Goal: Information Seeking & Learning: Learn about a topic

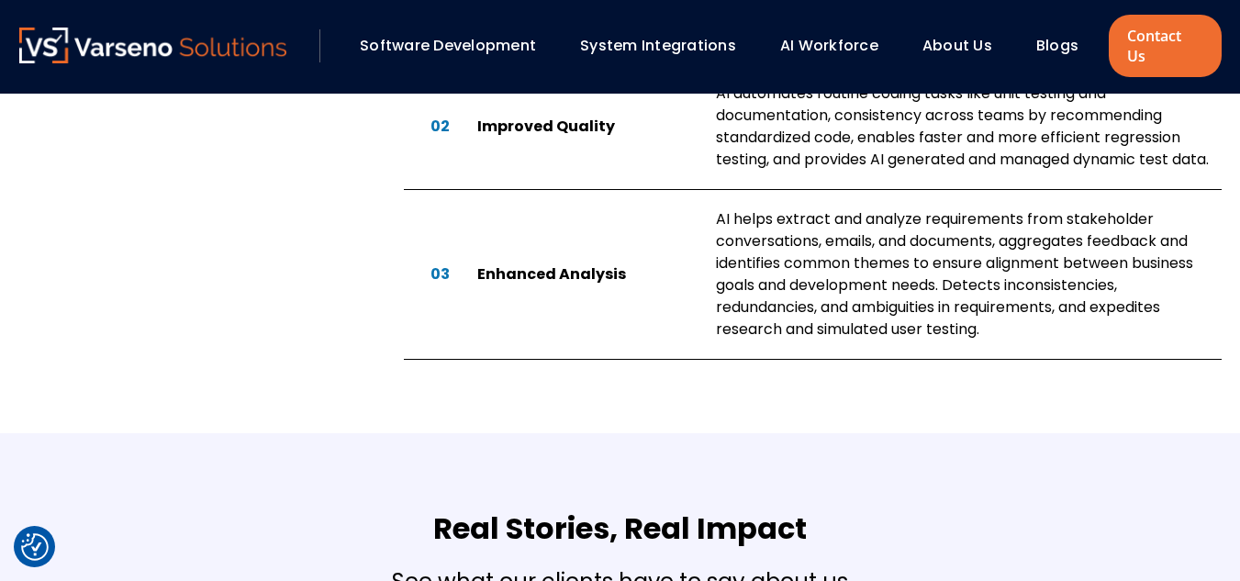
click at [794, 36] on link "AI Workforce" at bounding box center [829, 45] width 98 height 21
click at [697, 39] on link "System Integrations" at bounding box center [658, 45] width 156 height 21
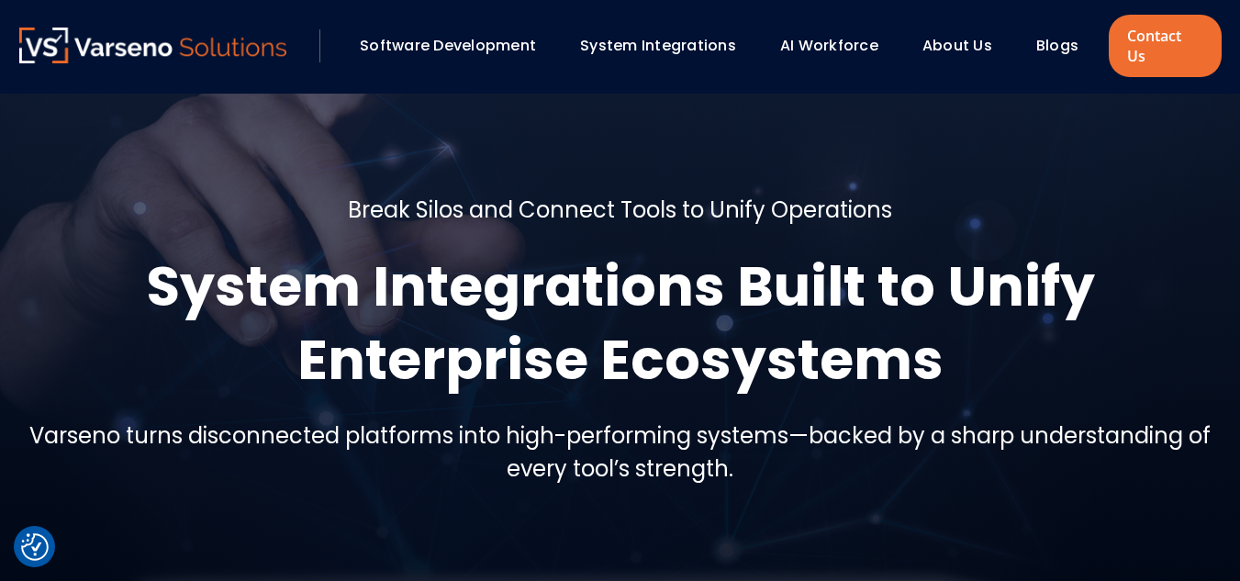
click at [195, 250] on h1 "System Integrations Built to Unify Enterprise Ecosystems" at bounding box center [620, 323] width 1202 height 147
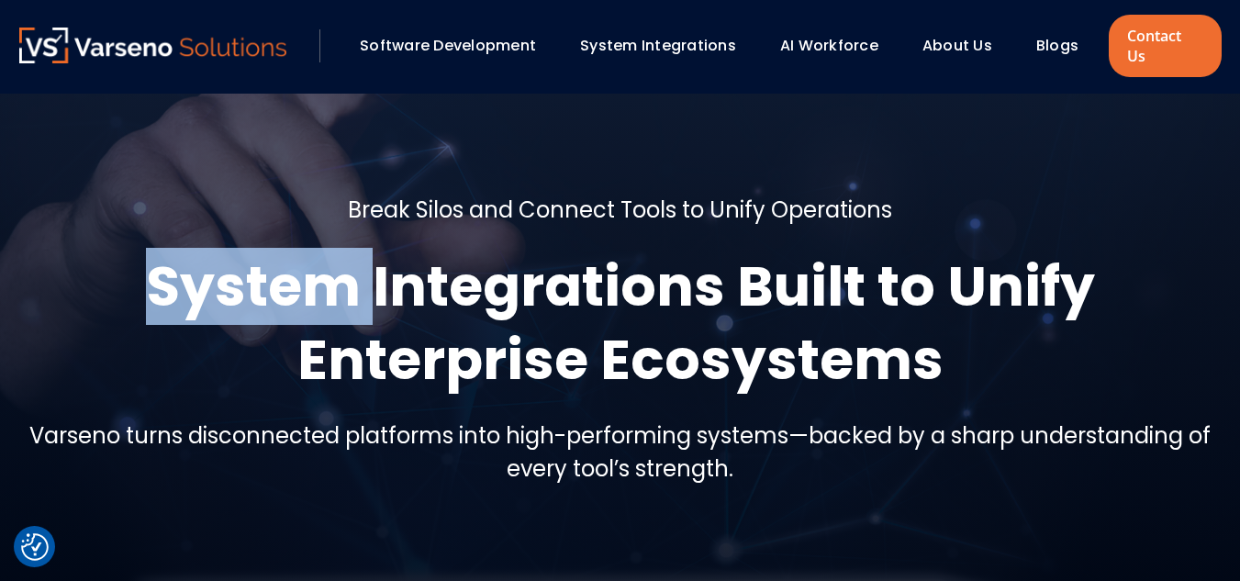
click at [195, 250] on h1 "System Integrations Built to Unify Enterprise Ecosystems" at bounding box center [620, 323] width 1202 height 147
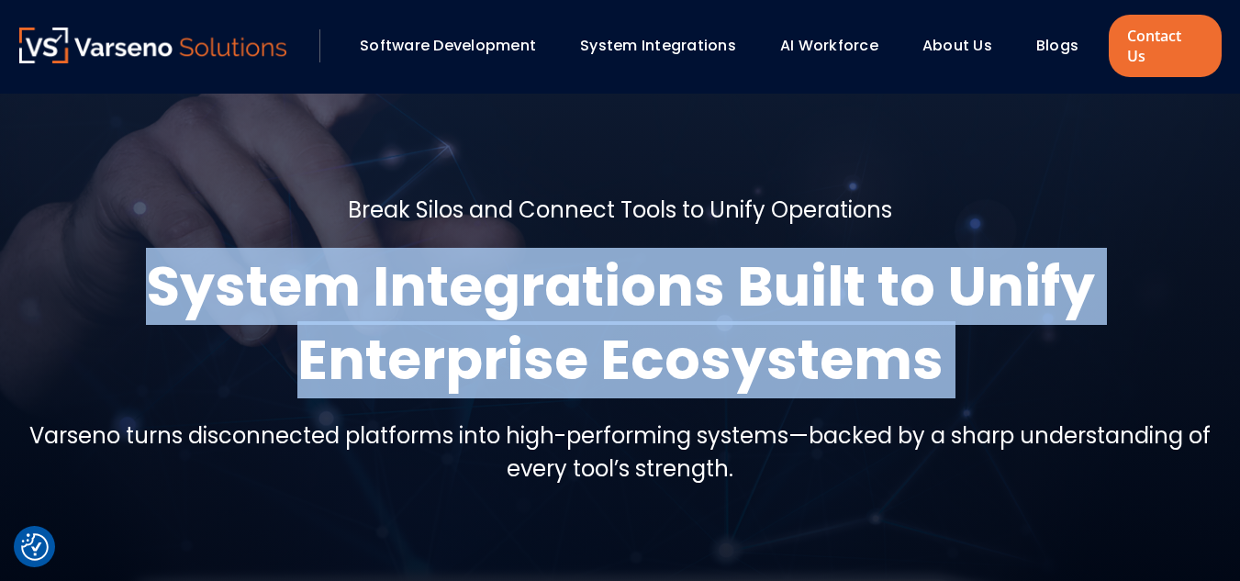
click at [195, 250] on h1 "System Integrations Built to Unify Enterprise Ecosystems" at bounding box center [620, 323] width 1202 height 147
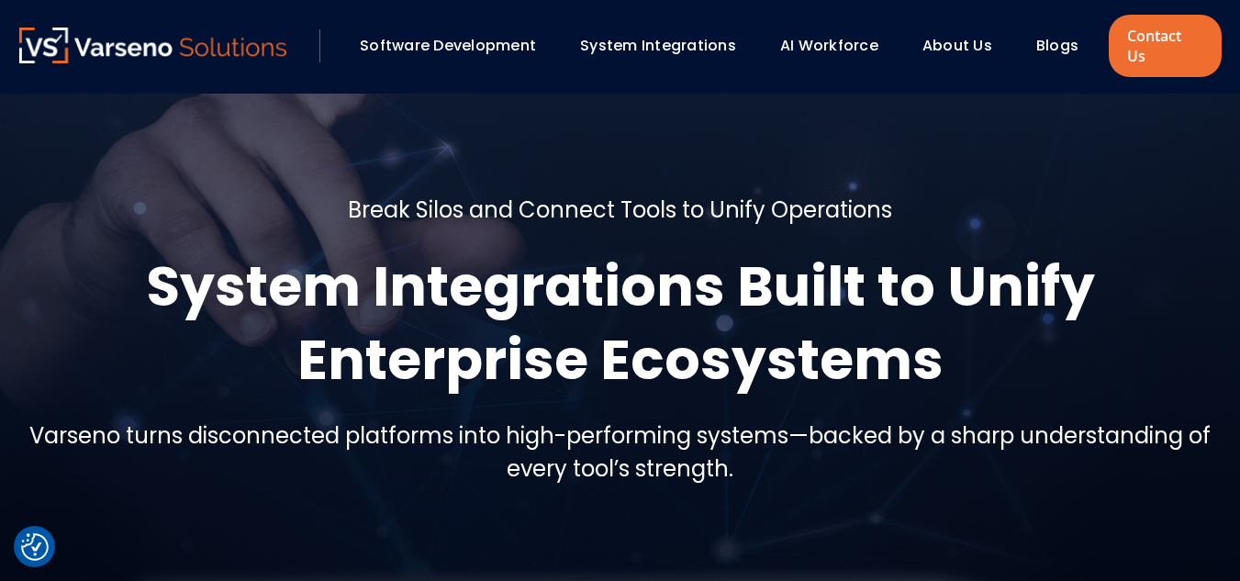
click at [367, 197] on h5 "Break Silos and Connect Tools to Unify Operations" at bounding box center [620, 210] width 544 height 33
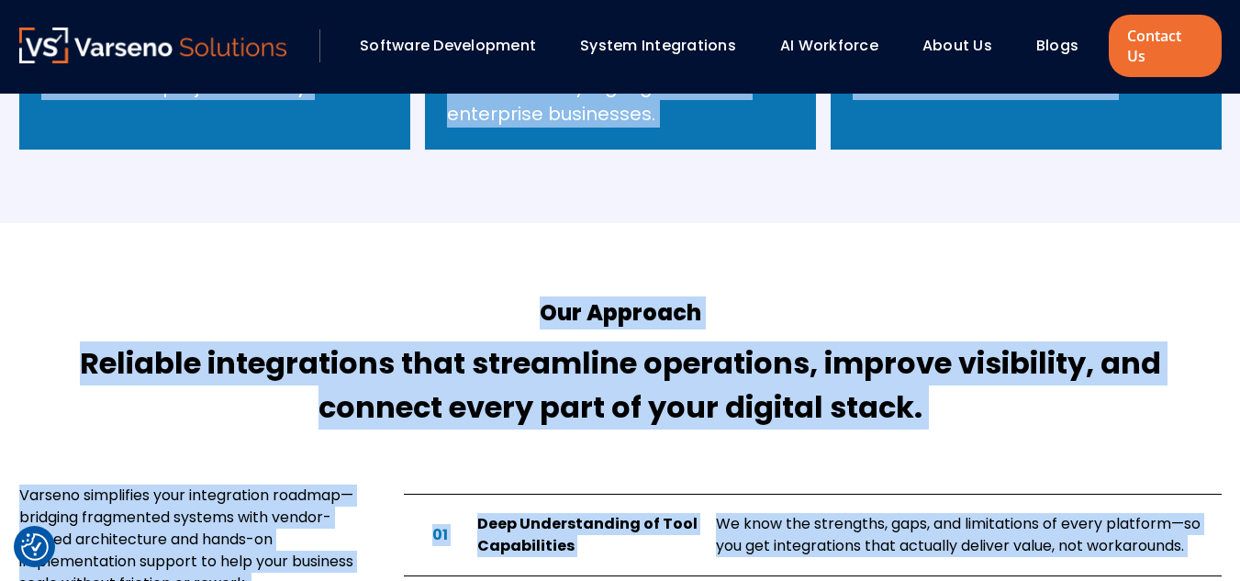
scroll to position [2257, 0]
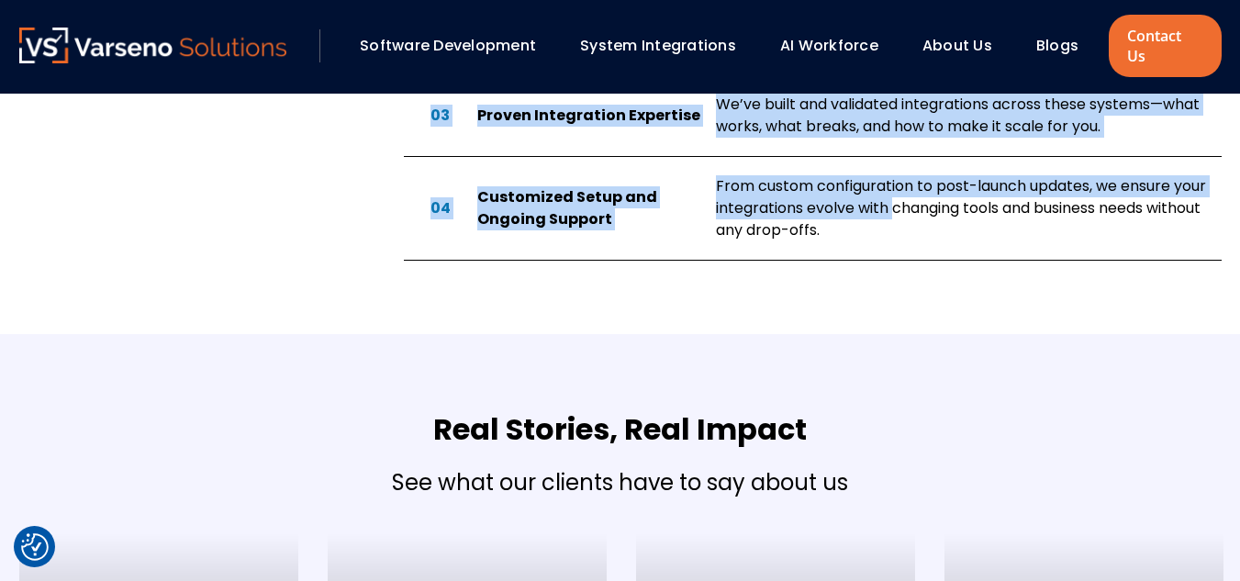
drag, startPoint x: 367, startPoint y: 197, endPoint x: 889, endPoint y: 198, distance: 522.2
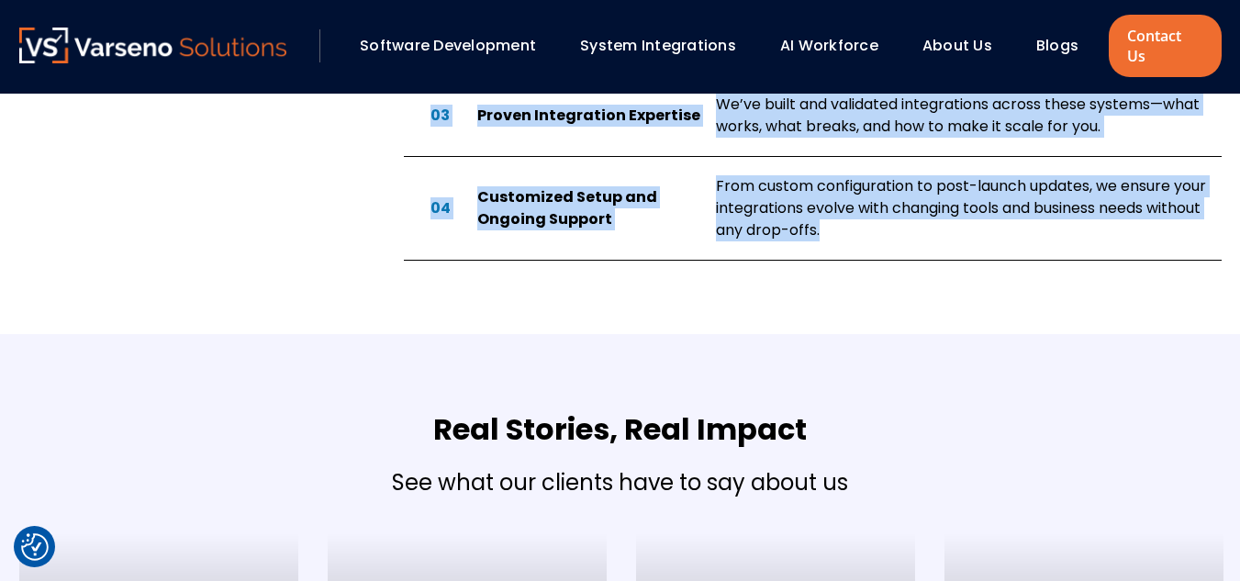
copy body "Break Silos and Connect Tools to Unify Operations System Integrations Built to …"
click at [815, 45] on link "AI Workforce" at bounding box center [829, 45] width 98 height 21
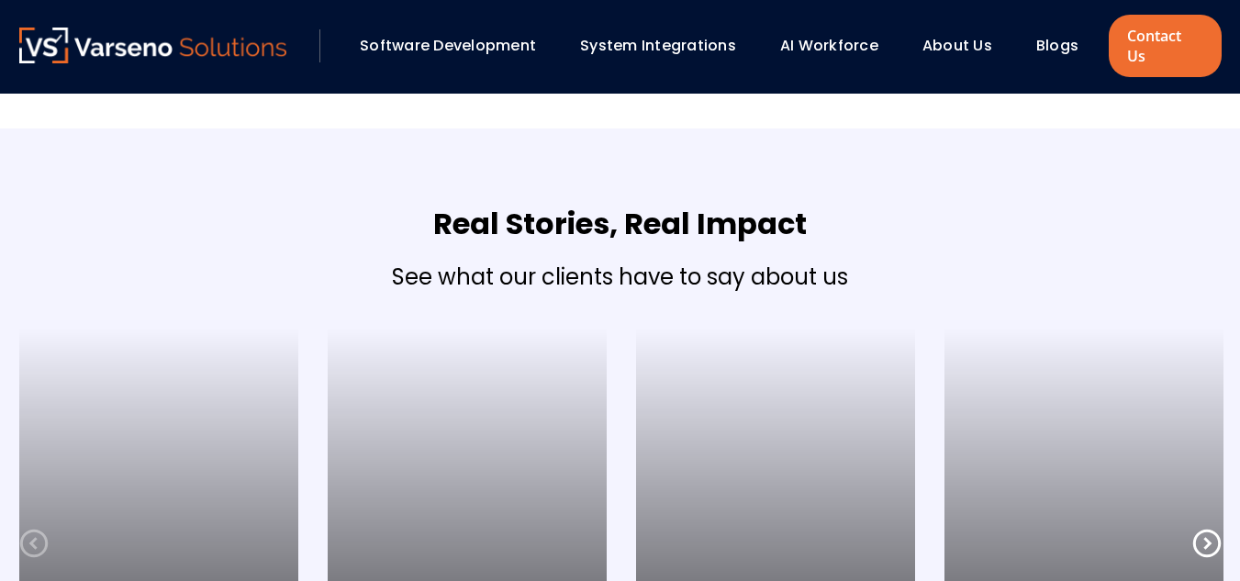
scroll to position [1684, 0]
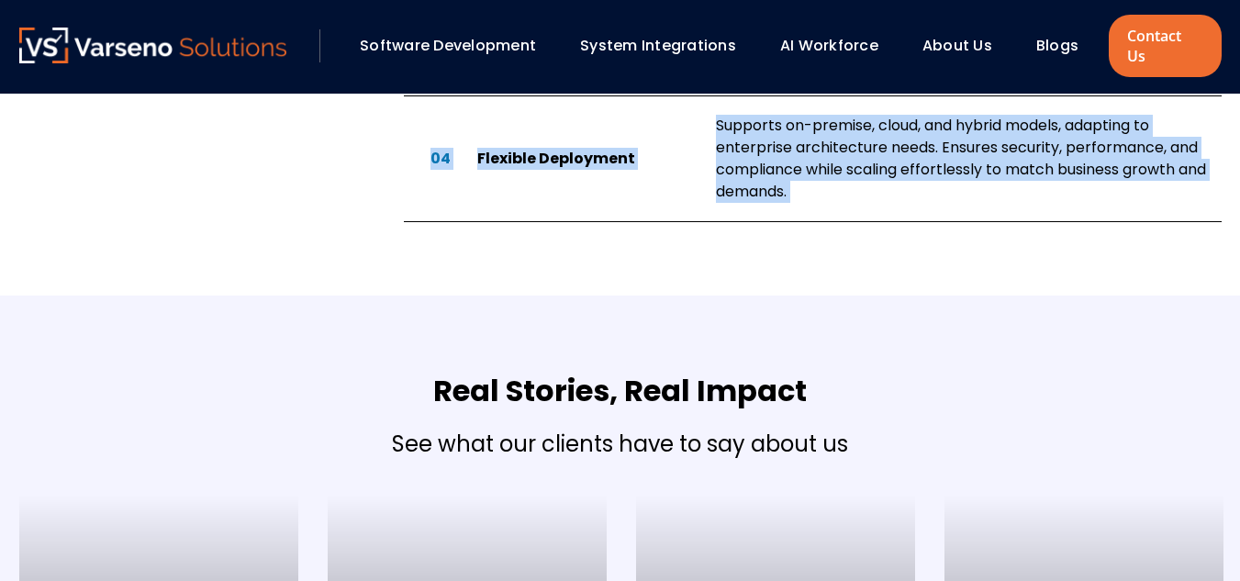
click at [828, 177] on body "Software Development System Integrations AI Workforce ?" at bounding box center [620, 175] width 1240 height 3718
click at [828, 177] on div "Supports on-premise, cloud, and hybrid models, adapting to enterprise architect…" at bounding box center [969, 159] width 506 height 88
